Goal: Find specific page/section: Find specific page/section

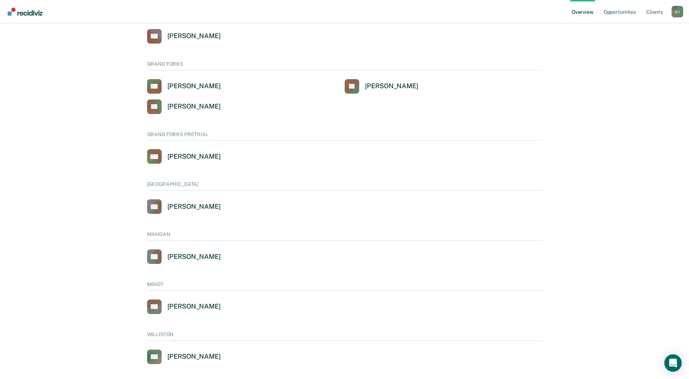
scroll to position [327, 0]
click at [204, 257] on div "[PERSON_NAME]" at bounding box center [193, 256] width 53 height 8
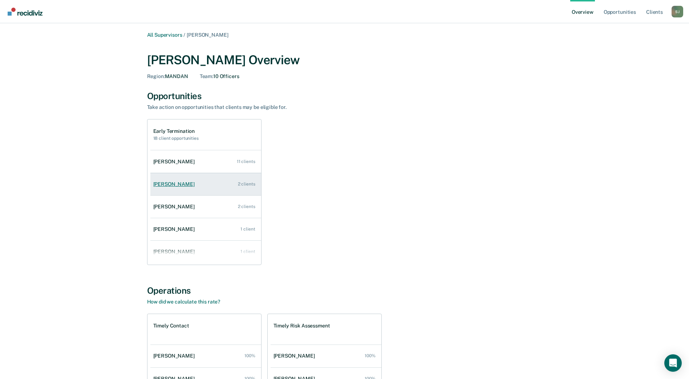
click at [187, 183] on div "[PERSON_NAME]" at bounding box center [175, 184] width 44 height 6
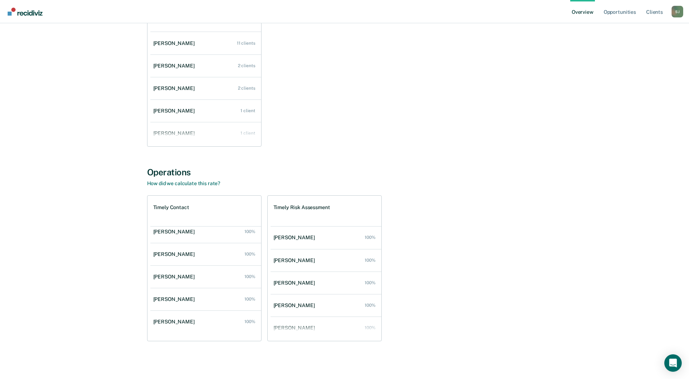
scroll to position [97, 0]
click at [180, 276] on div "[PERSON_NAME]" at bounding box center [175, 276] width 44 height 6
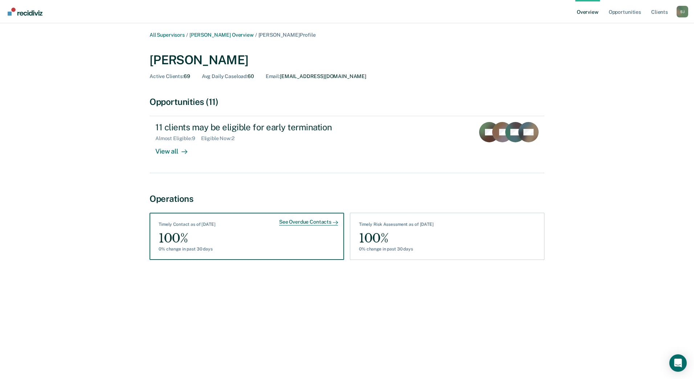
click at [294, 223] on div "See Overdue Contacts" at bounding box center [308, 222] width 59 height 7
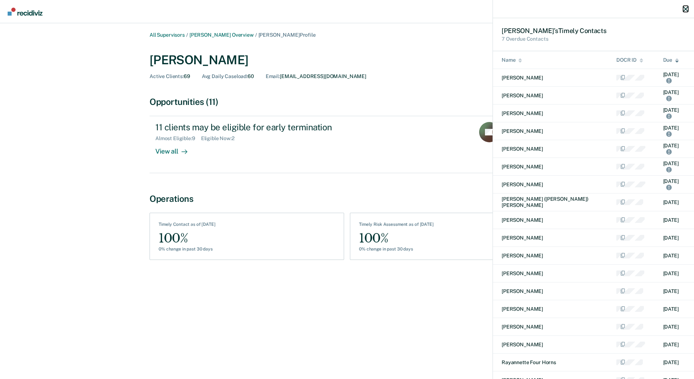
click at [683, 11] on icon "button" at bounding box center [685, 9] width 5 height 5
